Goal: Navigation & Orientation: Find specific page/section

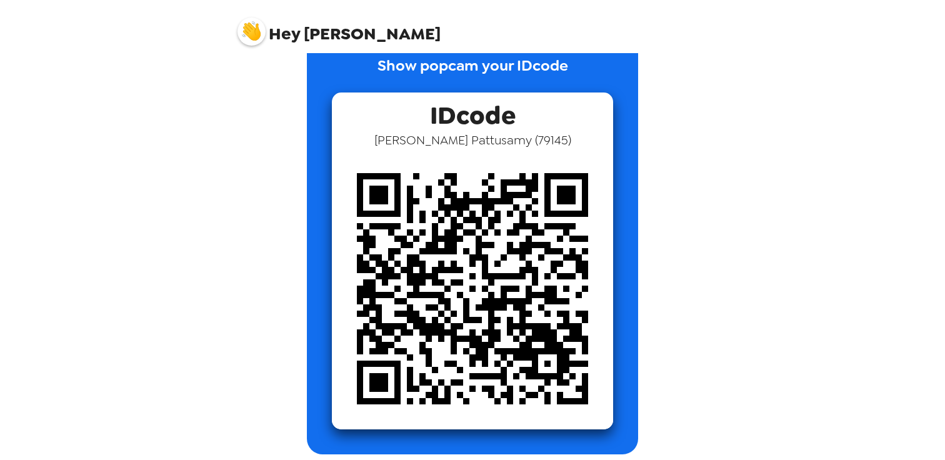
scroll to position [44, 0]
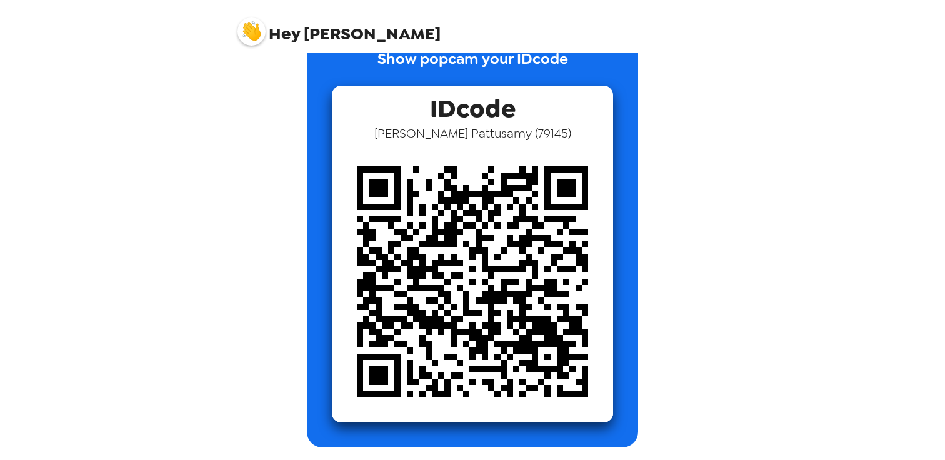
click at [244, 31] on img at bounding box center [251, 31] width 28 height 28
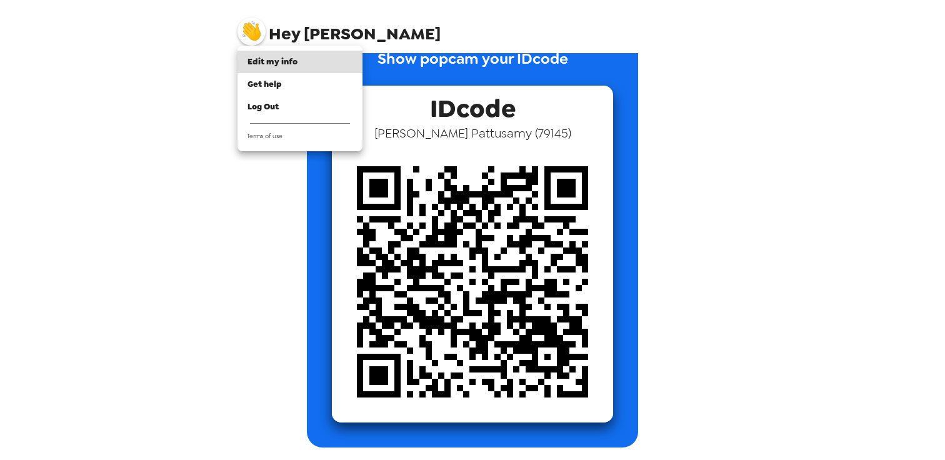
click at [176, 57] on div at bounding box center [472, 230] width 945 height 460
